Goal: Information Seeking & Learning: Learn about a topic

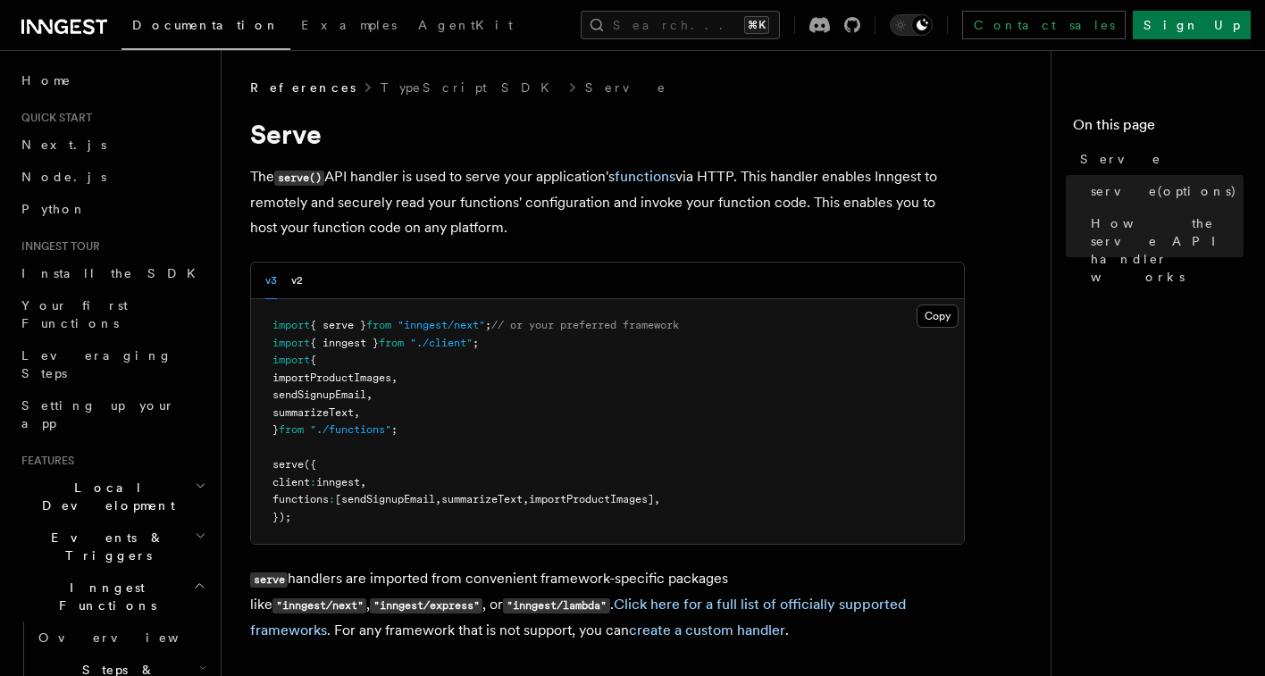
scroll to position [1797, 0]
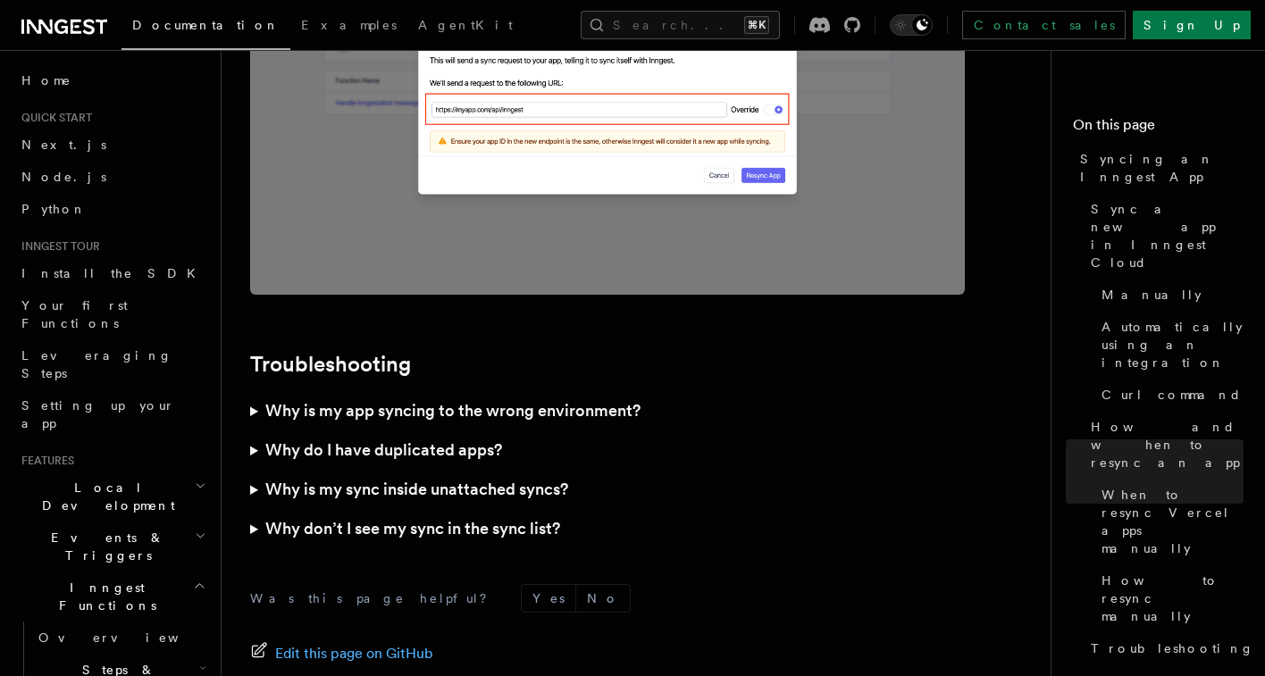
scroll to position [5236, 0]
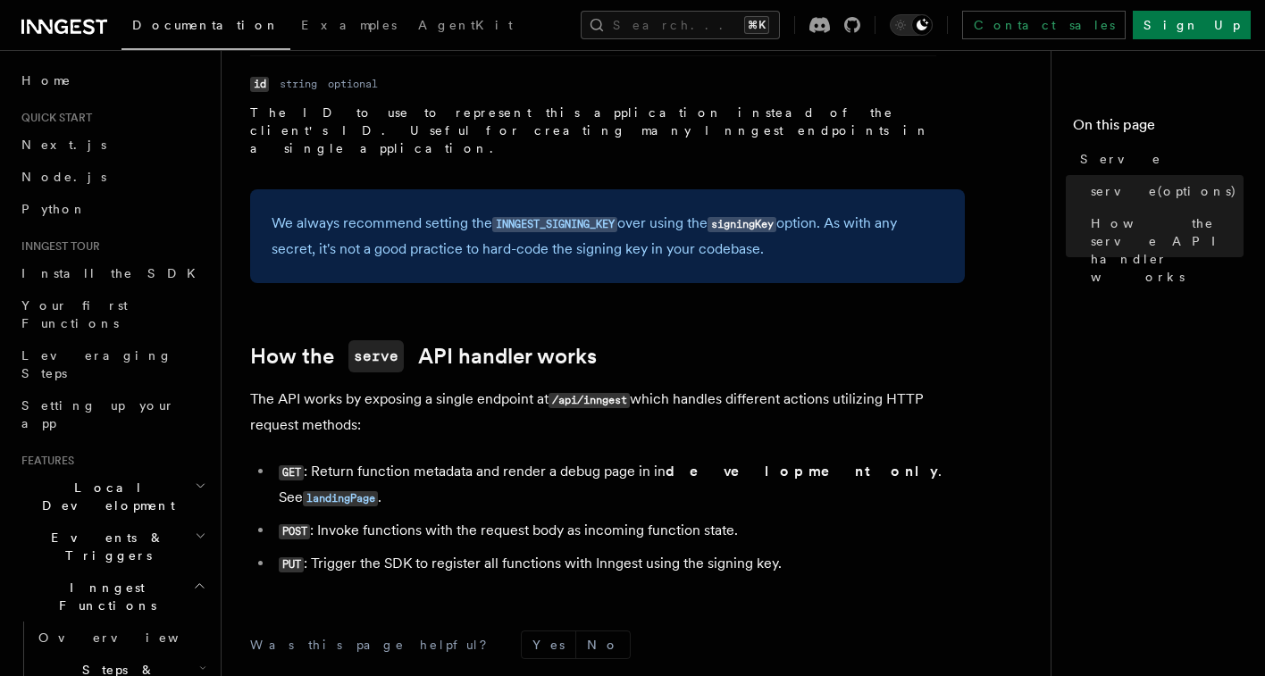
scroll to position [1798, 0]
click at [650, 550] on li "PUT : Trigger the SDK to register all functions with Inngest using the signing …" at bounding box center [618, 563] width 691 height 26
